Goal: Complete application form

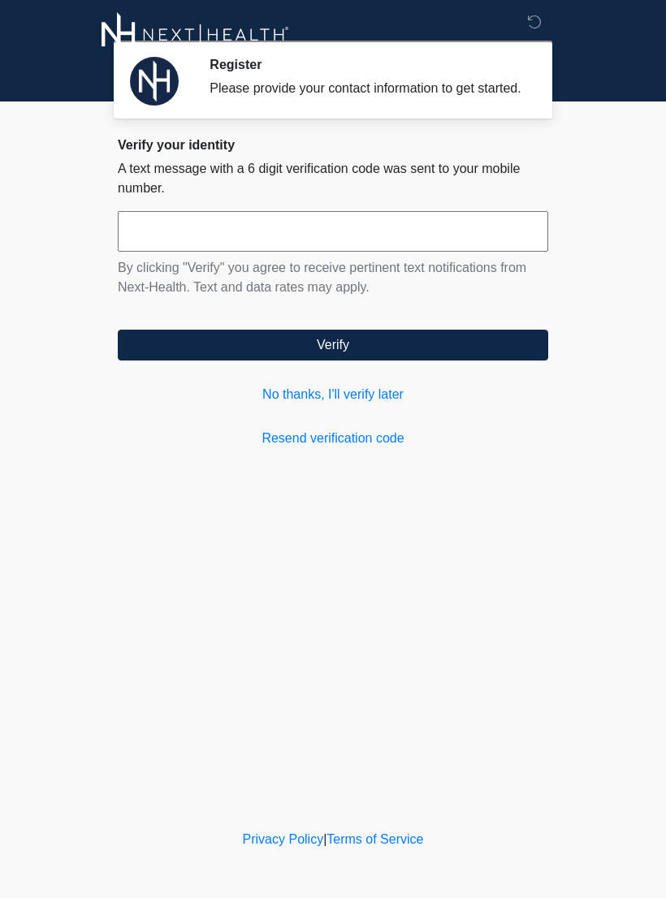
click at [311, 245] on input "text" at bounding box center [333, 231] width 430 height 41
type input "******"
click at [356, 361] on button "Verify" at bounding box center [333, 345] width 430 height 31
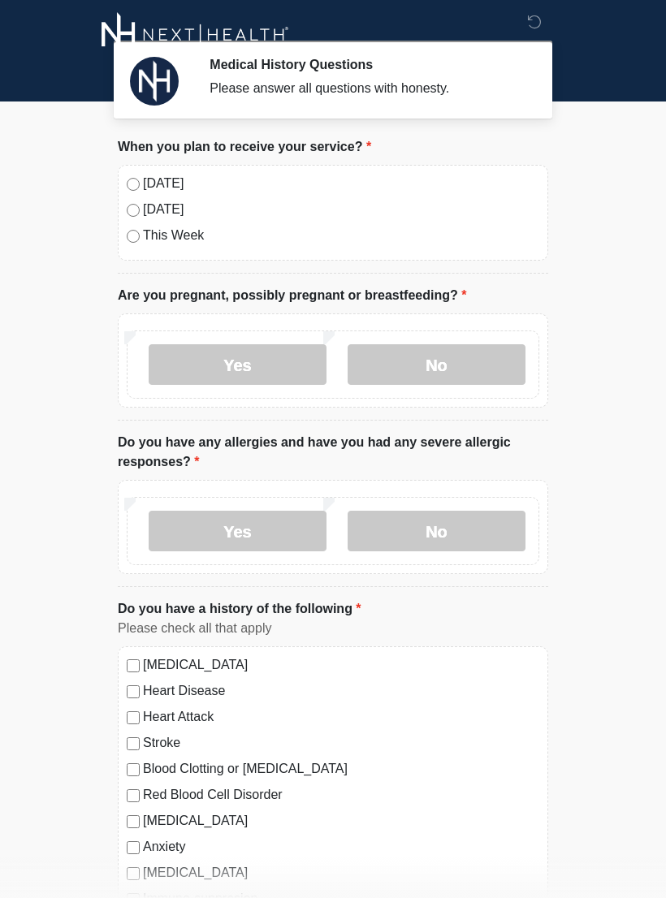
click at [140, 179] on div "Today" at bounding box center [333, 183] width 412 height 19
click at [444, 356] on label "No" at bounding box center [437, 364] width 178 height 41
click at [441, 537] on label "No" at bounding box center [437, 531] width 178 height 41
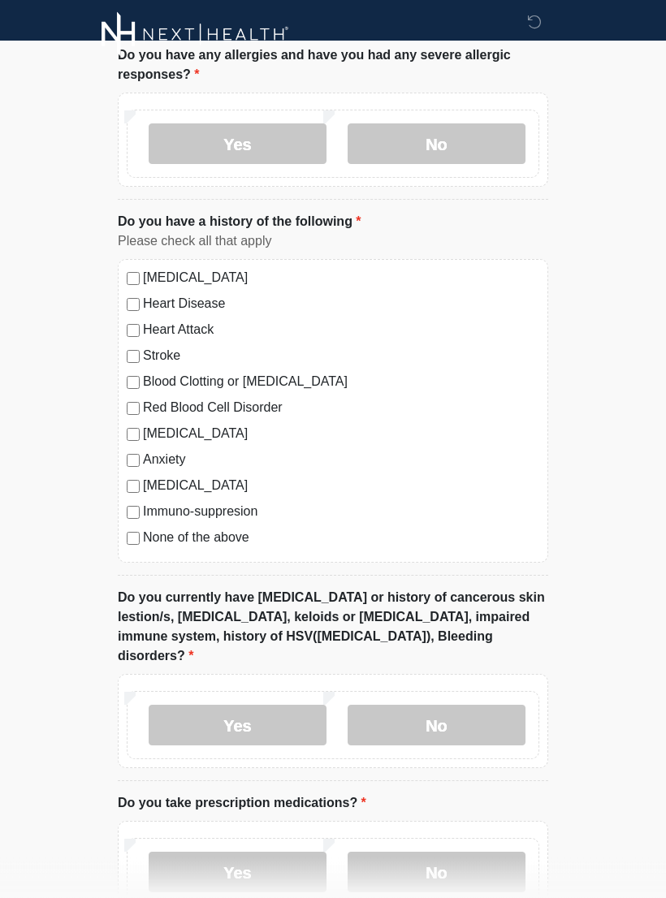
scroll to position [399, 0]
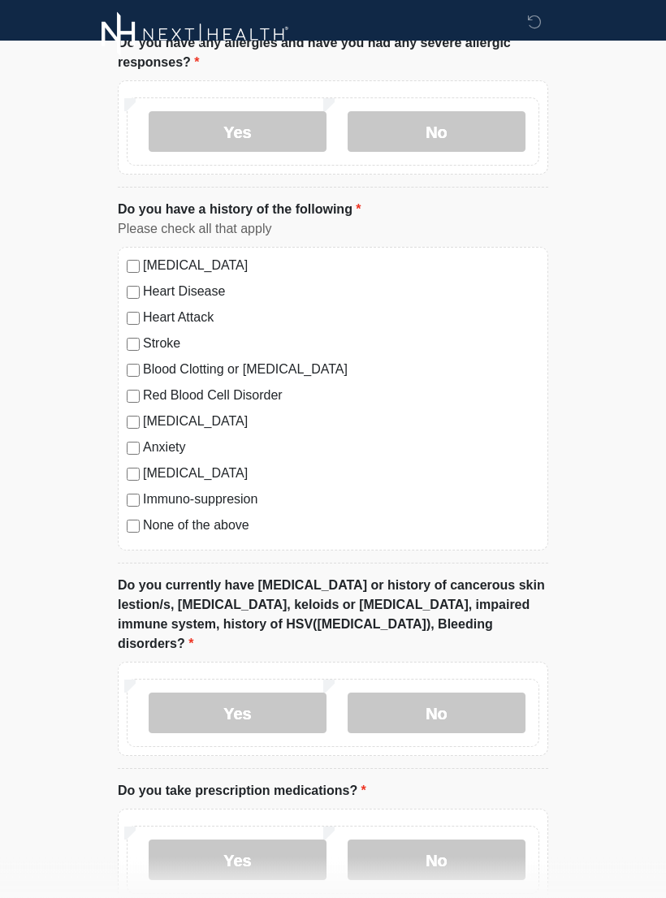
click at [434, 693] on label "No" at bounding box center [437, 713] width 178 height 41
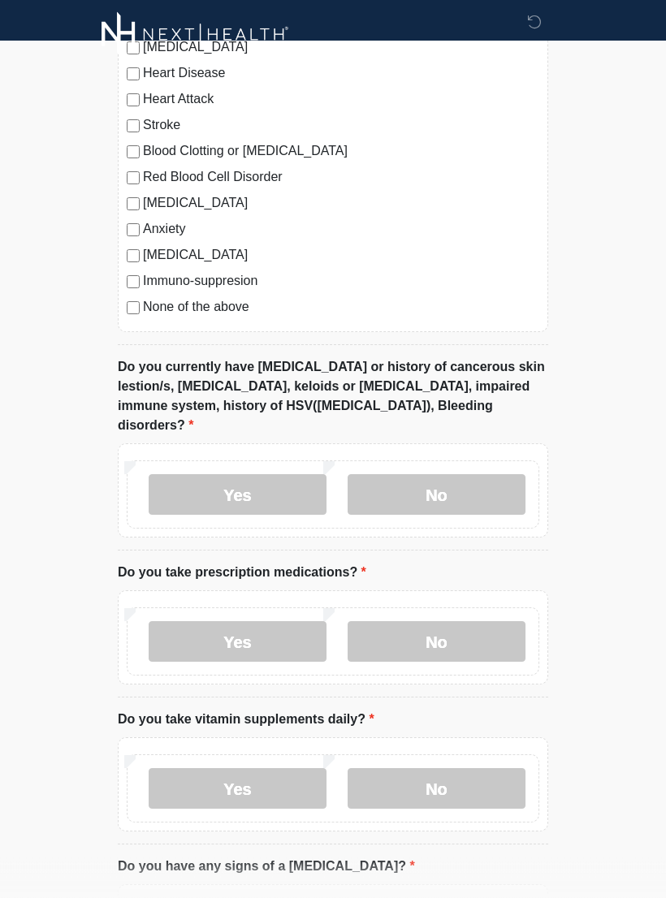
scroll to position [628, 0]
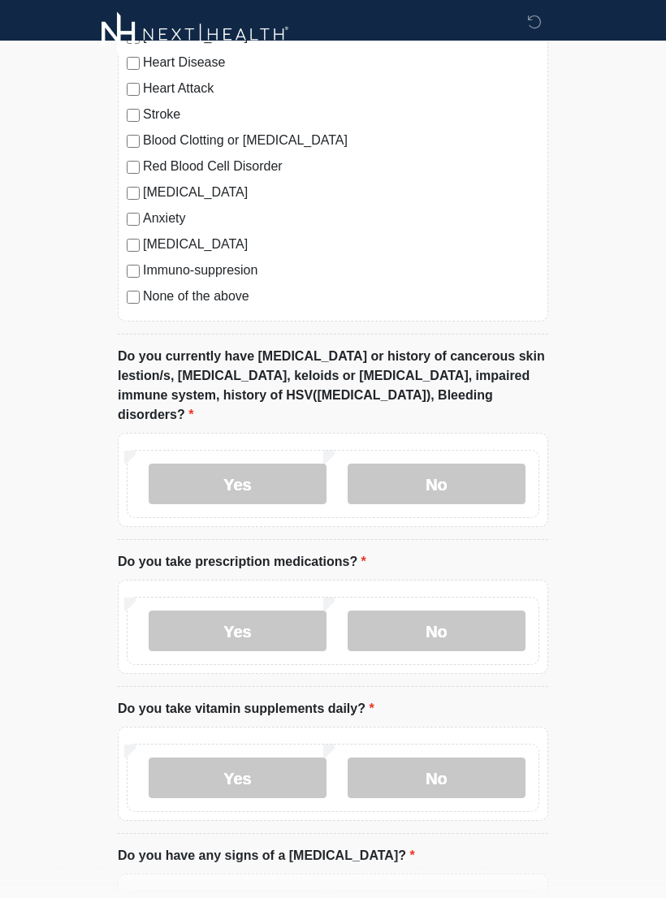
click at [436, 615] on label "No" at bounding box center [437, 631] width 178 height 41
click at [268, 758] on label "Yes" at bounding box center [238, 778] width 178 height 41
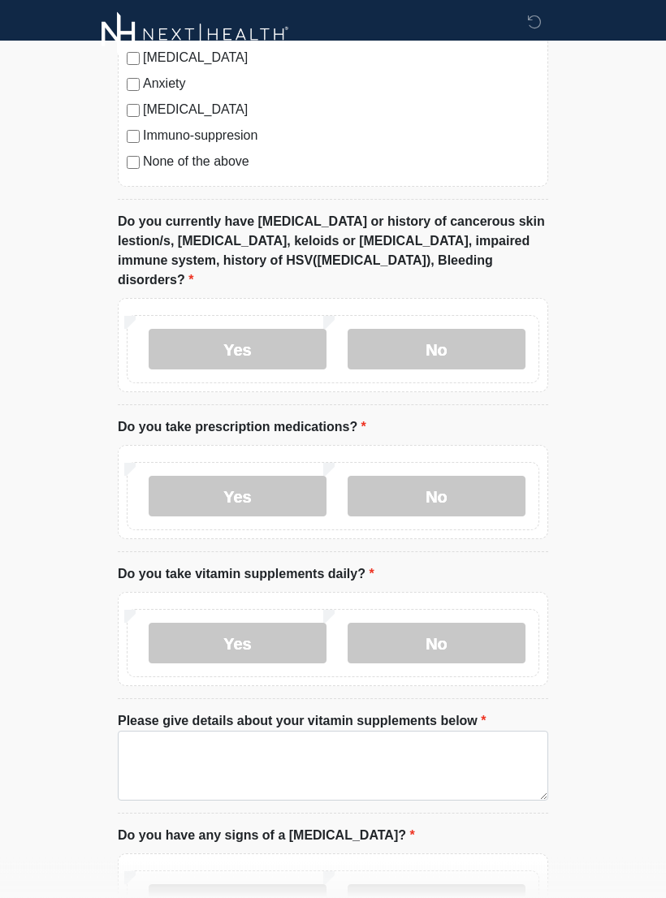
scroll to position [765, 0]
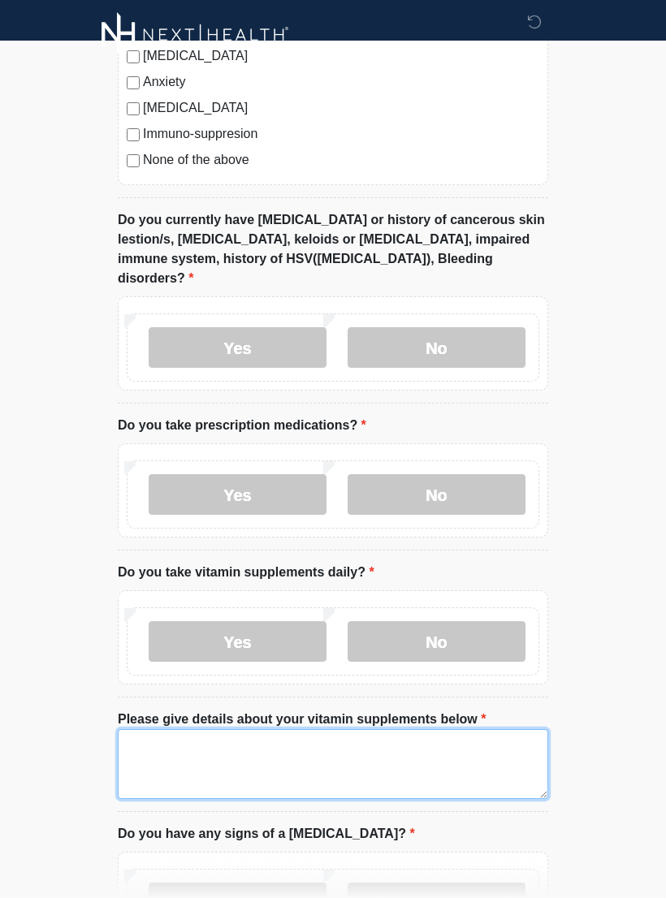
click at [187, 752] on textarea "Please give details about your vitamin supplements below" at bounding box center [333, 764] width 430 height 70
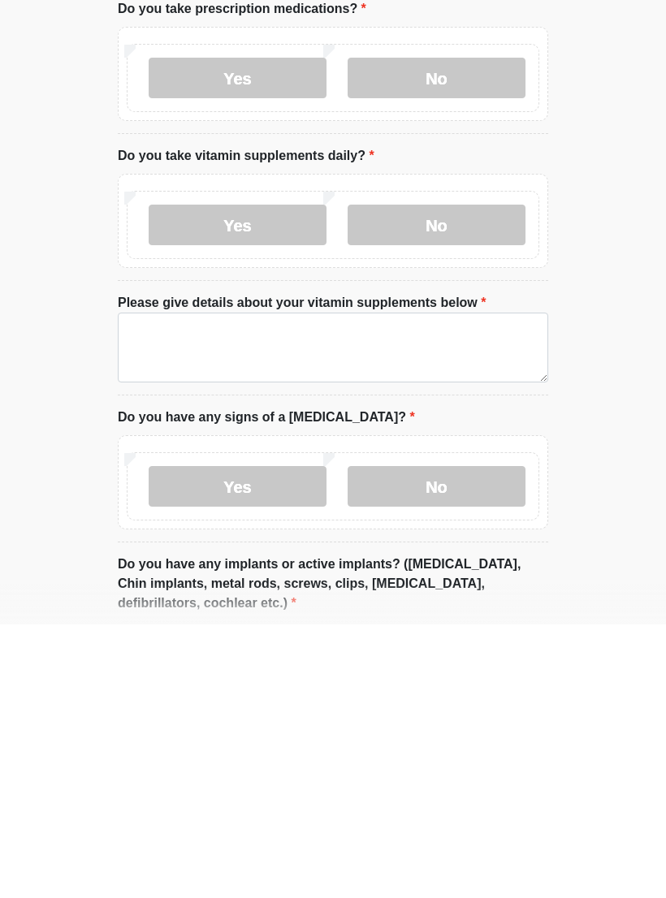
click at [460, 478] on label "No" at bounding box center [437, 498] width 178 height 41
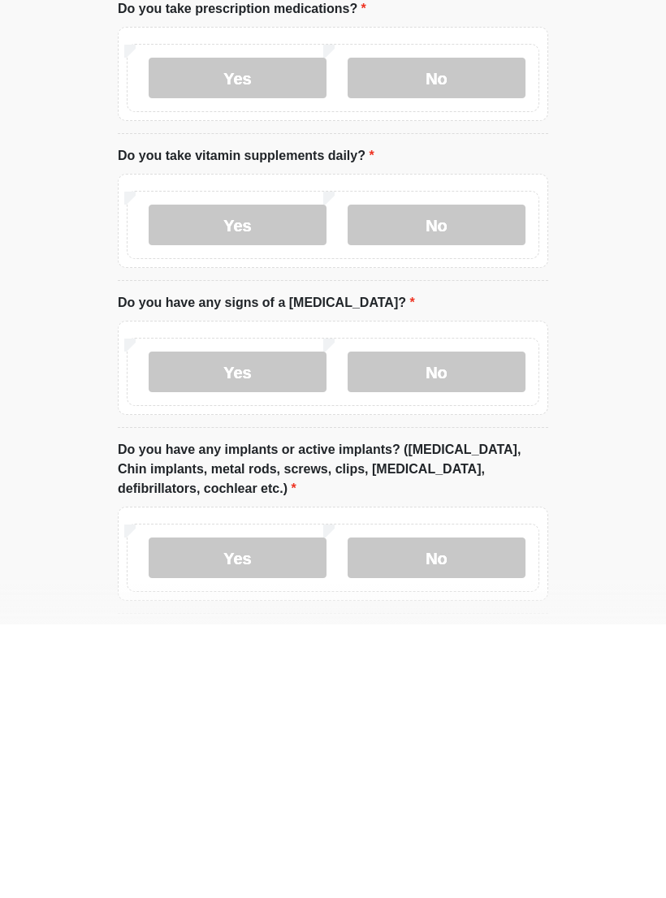
scroll to position [1166, 0]
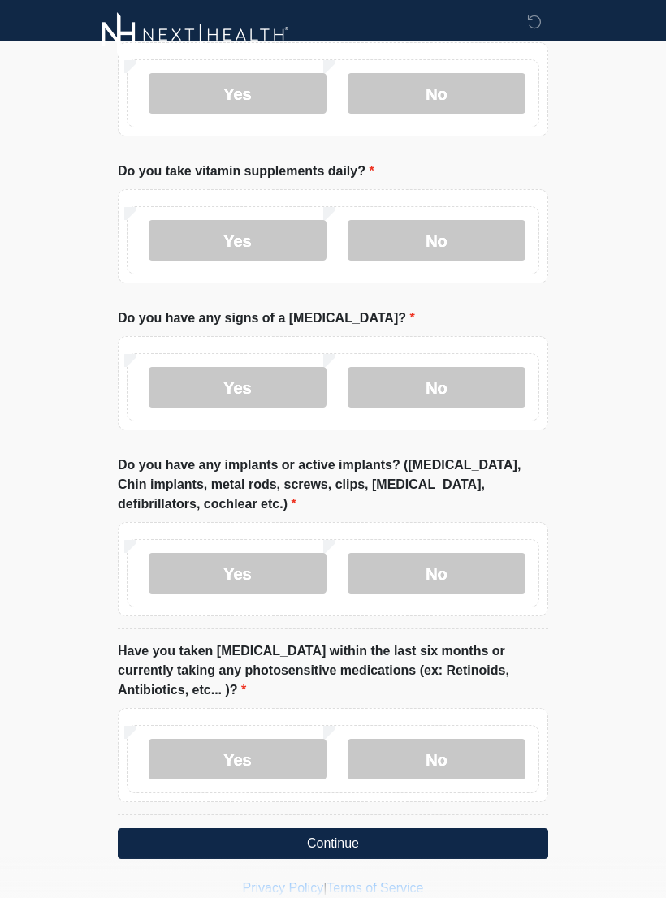
click at [459, 367] on label "No" at bounding box center [437, 387] width 178 height 41
click at [440, 553] on label "No" at bounding box center [437, 573] width 178 height 41
click at [448, 739] on label "No" at bounding box center [437, 759] width 178 height 41
click at [361, 828] on button "Continue" at bounding box center [333, 843] width 430 height 31
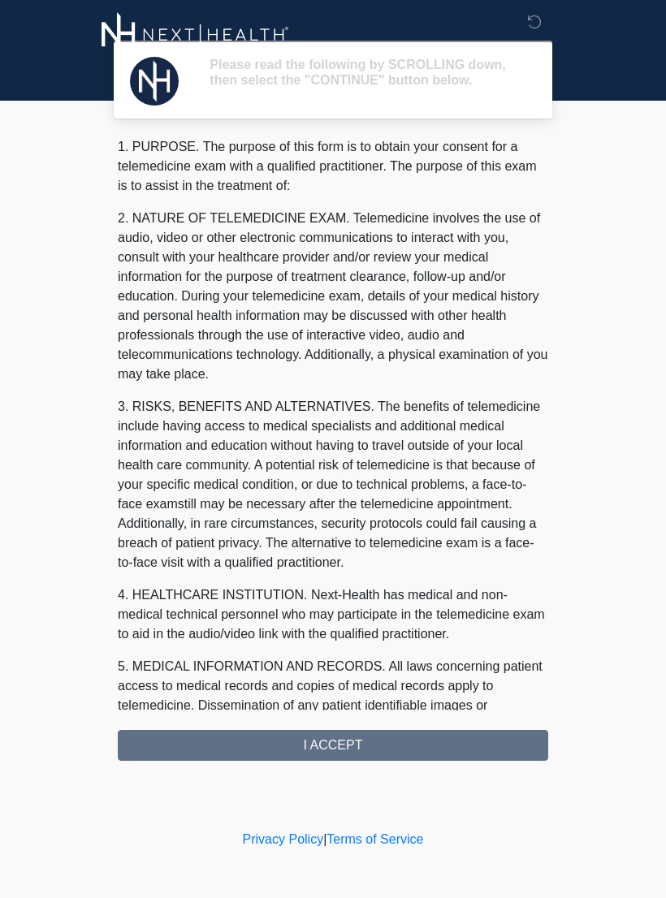
scroll to position [0, 0]
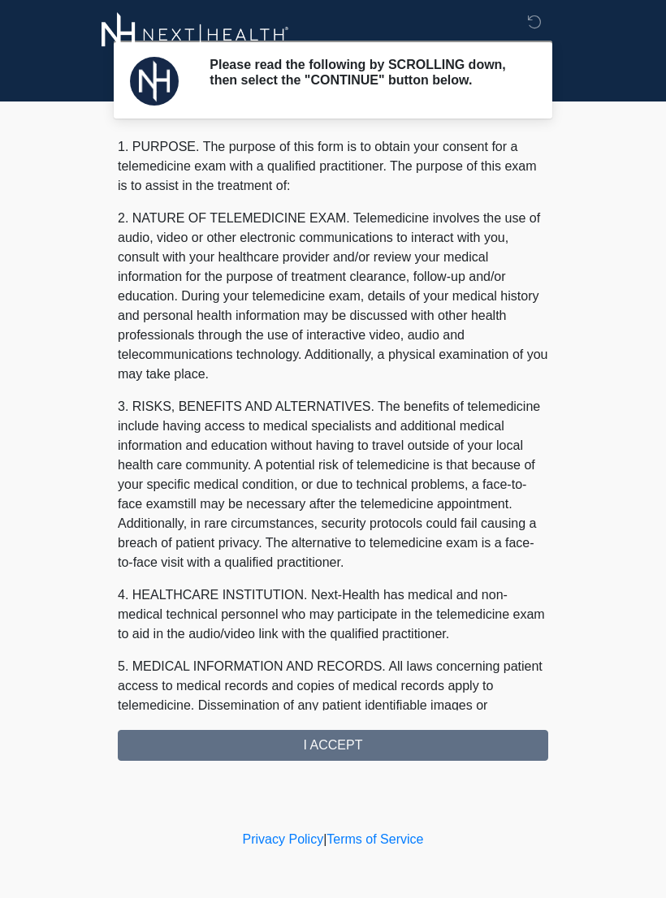
click at [356, 761] on div "1. PURPOSE. The purpose of this form is to obtain your consent for a telemedici…" at bounding box center [333, 449] width 430 height 624
click at [375, 704] on p "5. MEDICAL INFORMATION AND RECORDS. All laws concerning patient access to medic…" at bounding box center [333, 705] width 430 height 97
click at [326, 758] on div "1. PURPOSE. The purpose of this form is to obtain your consent for a telemedici…" at bounding box center [333, 449] width 430 height 624
click at [342, 761] on div "1. PURPOSE. The purpose of this form is to obtain your consent for a telemedici…" at bounding box center [333, 449] width 430 height 624
click at [358, 748] on div "1. PURPOSE. The purpose of this form is to obtain your consent for a telemedici…" at bounding box center [333, 449] width 430 height 624
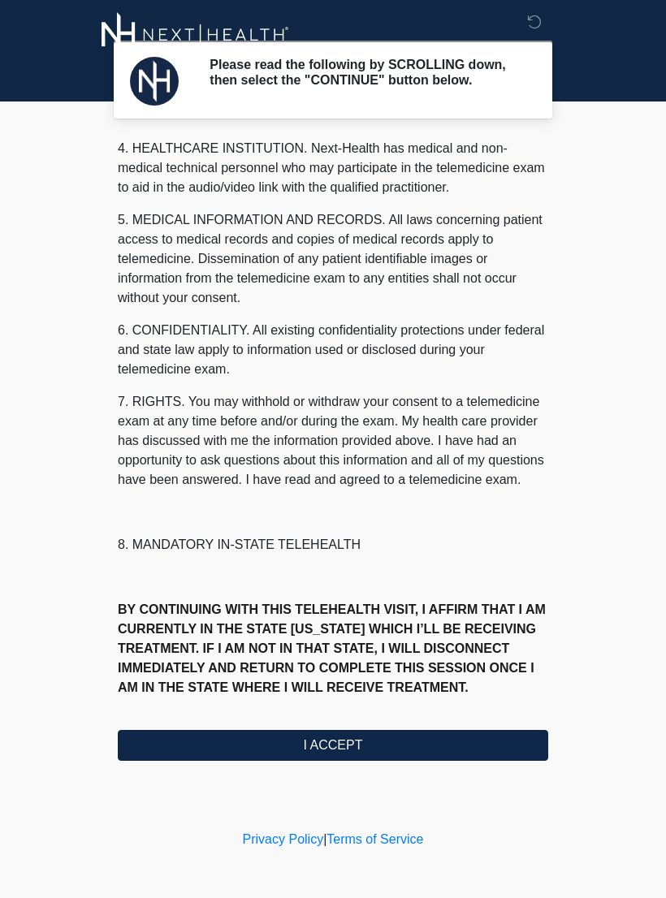
scroll to position [466, 0]
click at [335, 758] on button "I ACCEPT" at bounding box center [333, 745] width 430 height 31
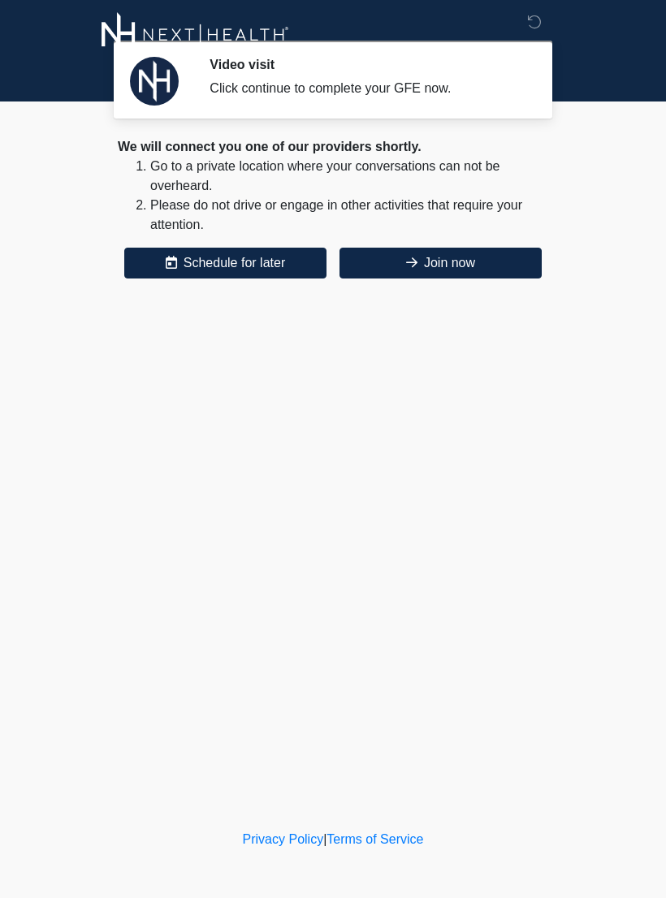
click at [471, 261] on button "Join now" at bounding box center [440, 263] width 202 height 31
